Goal: Find contact information: Find contact information

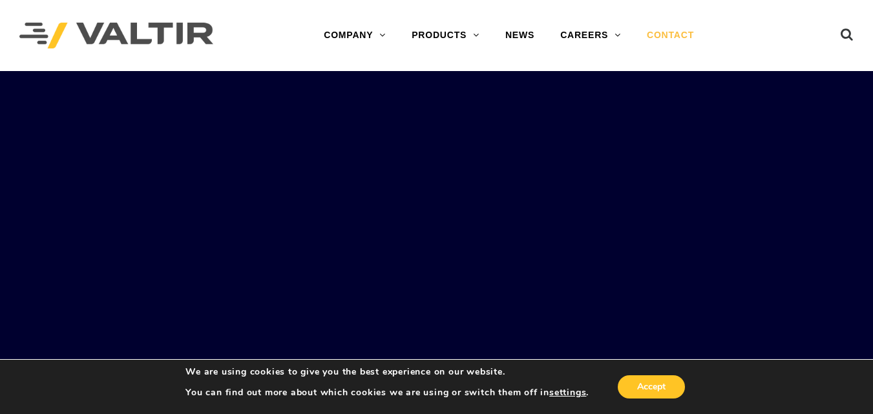
click at [676, 27] on link "CONTACT" at bounding box center [670, 36] width 73 height 26
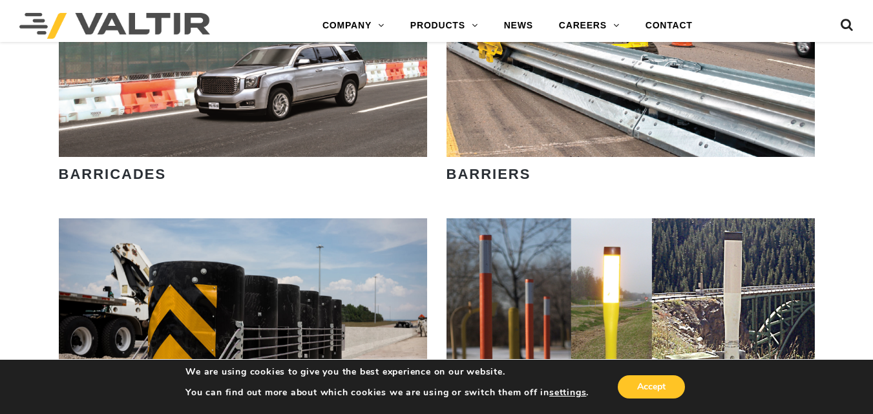
scroll to position [887, 0]
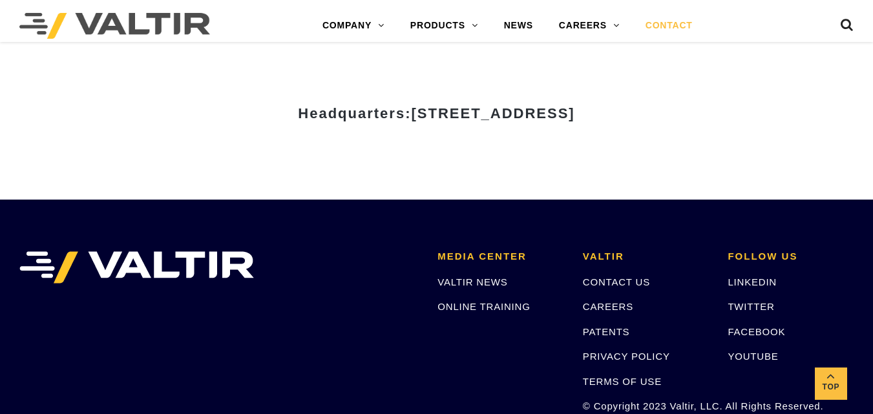
scroll to position [1832, 0]
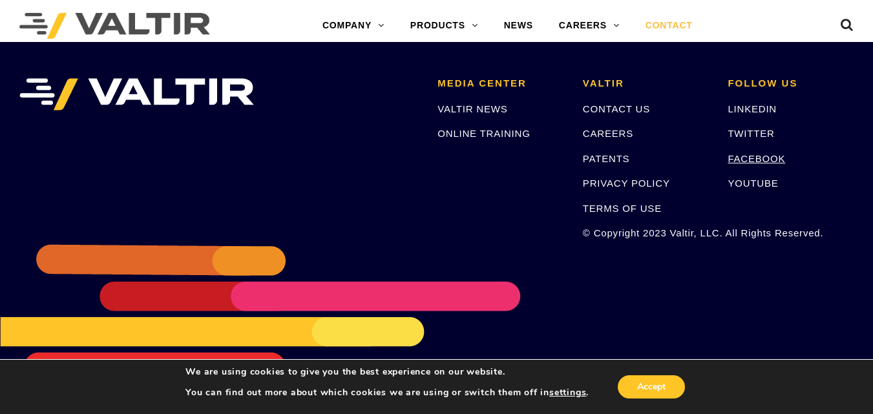
click at [761, 155] on link "FACEBOOK" at bounding box center [757, 158] width 58 height 11
